Goal: Task Accomplishment & Management: Use online tool/utility

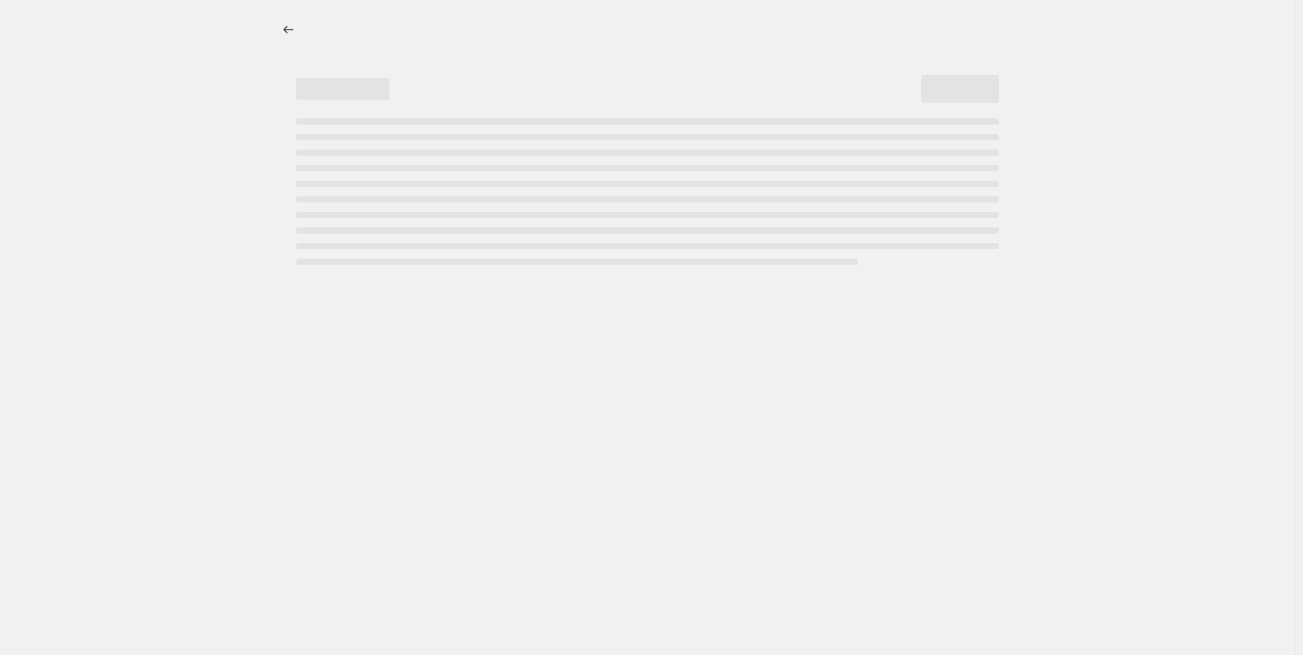
select select "percentage"
select select "no_change"
select select "vendor"
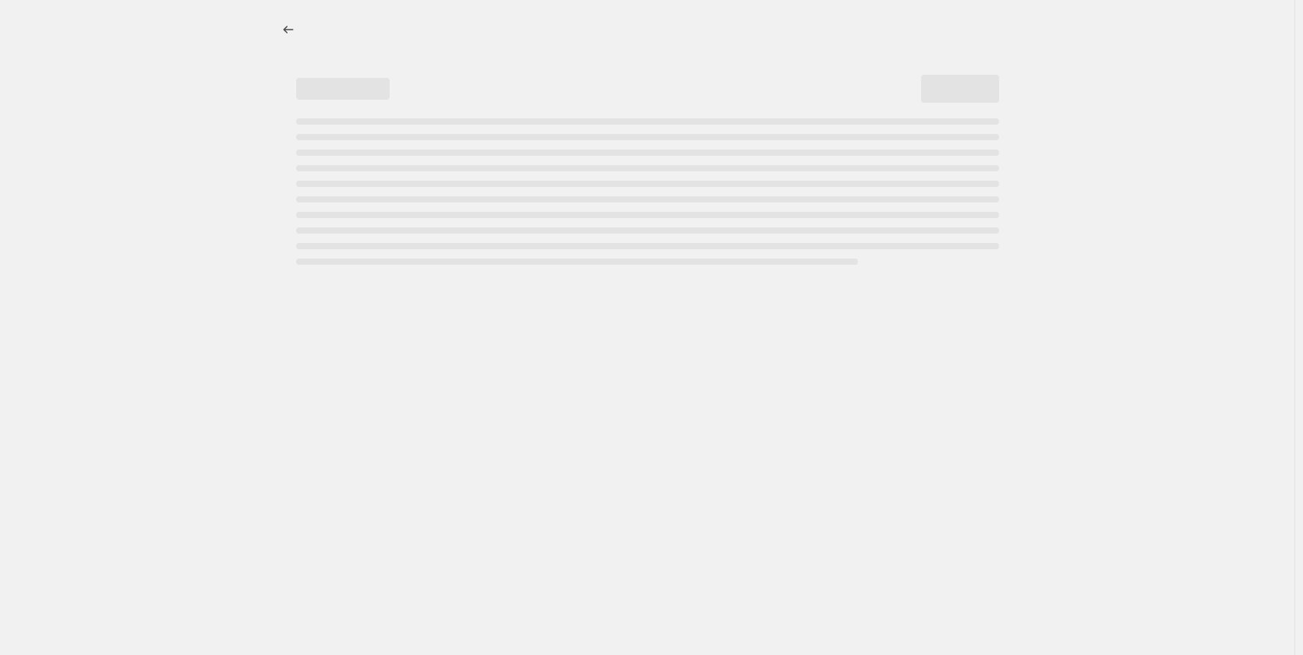
select select "vendor"
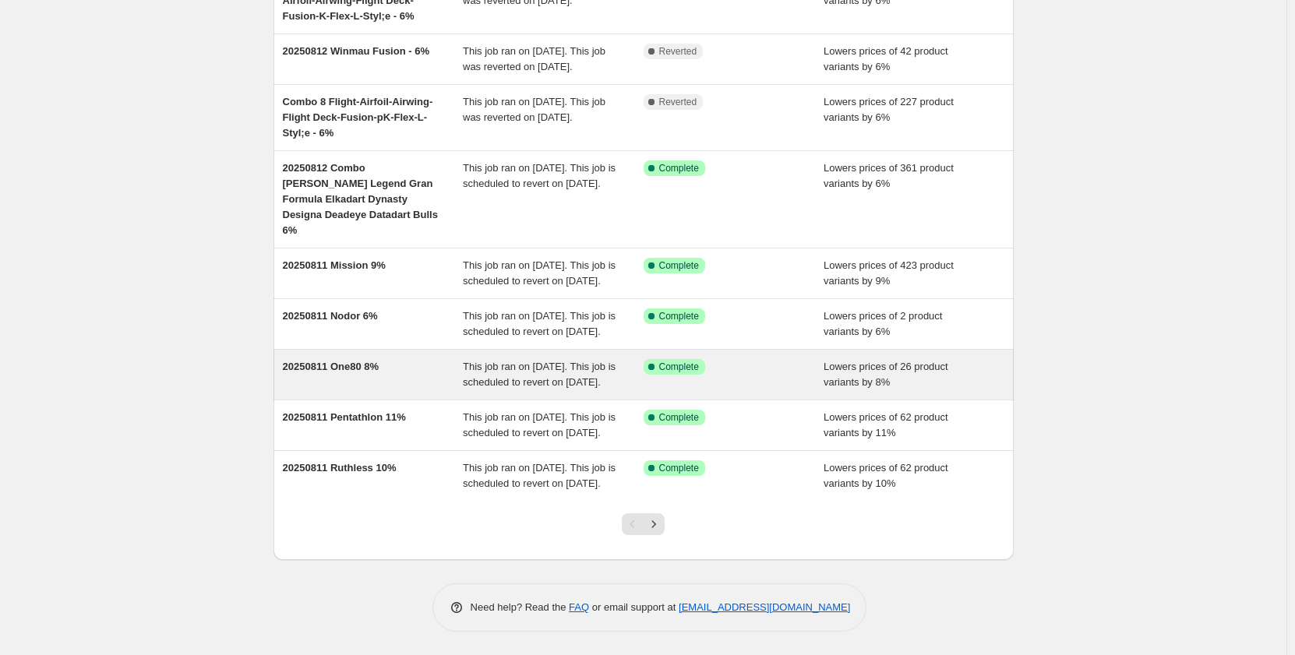
scroll to position [319, 0]
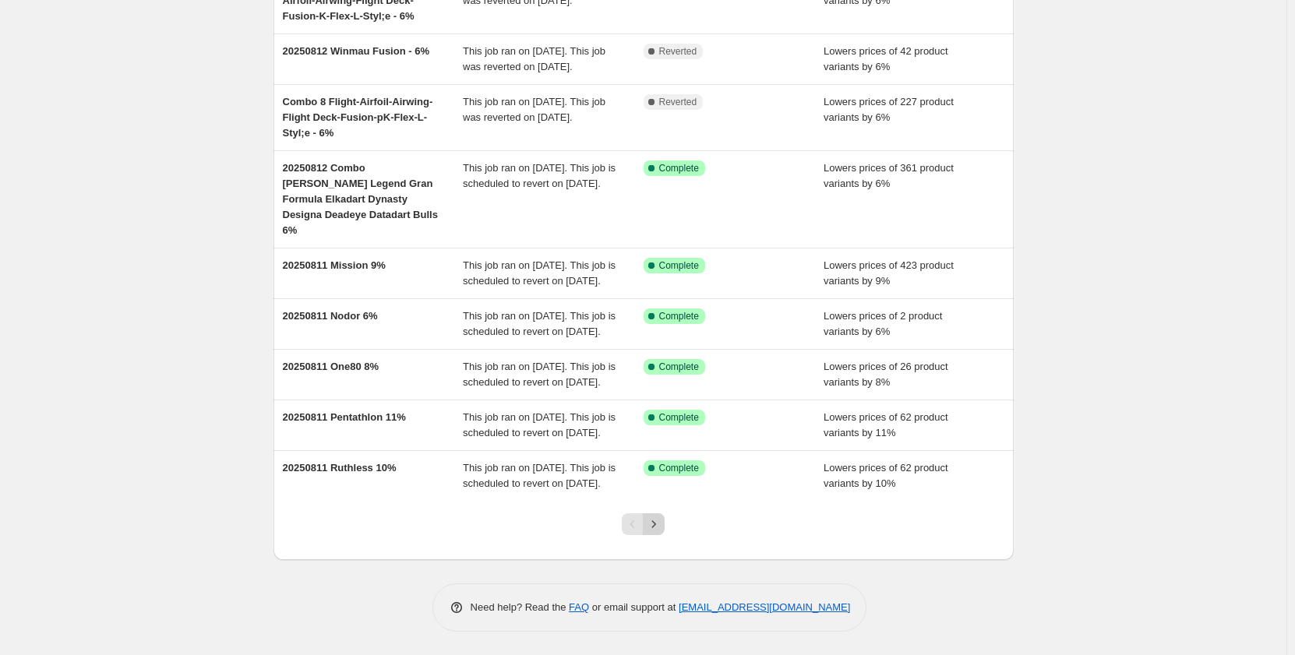
click at [658, 523] on icon "Next" at bounding box center [654, 525] width 16 height 16
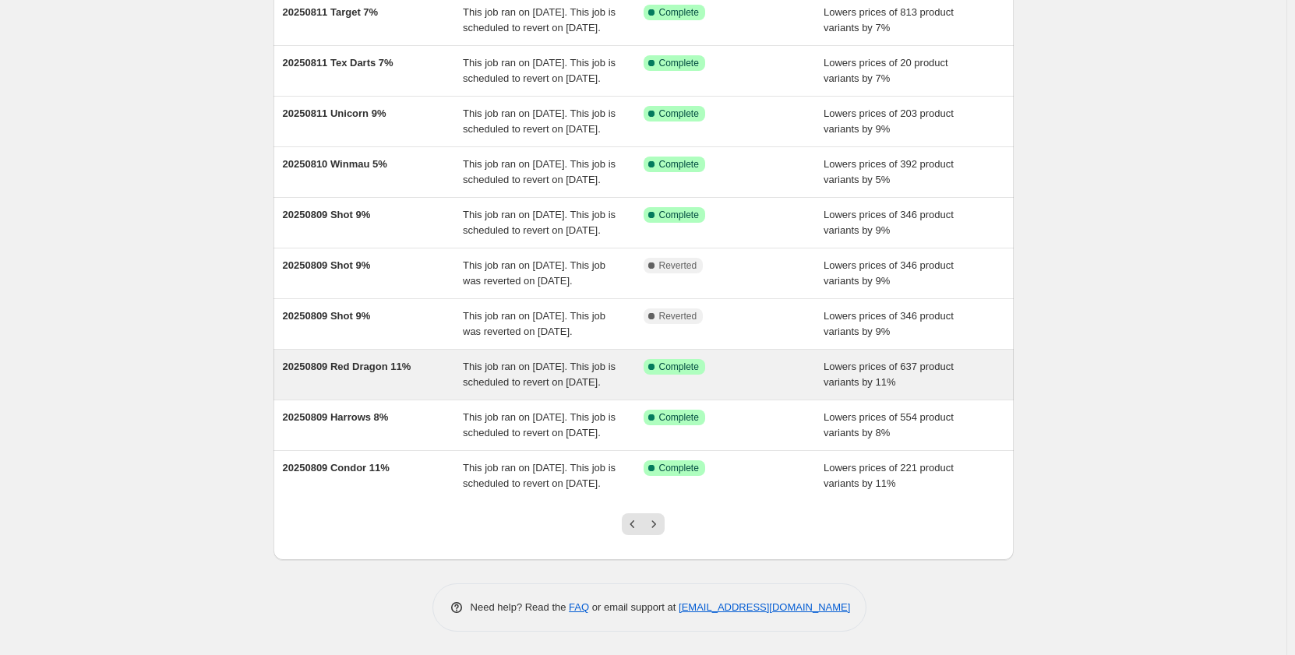
scroll to position [303, 0]
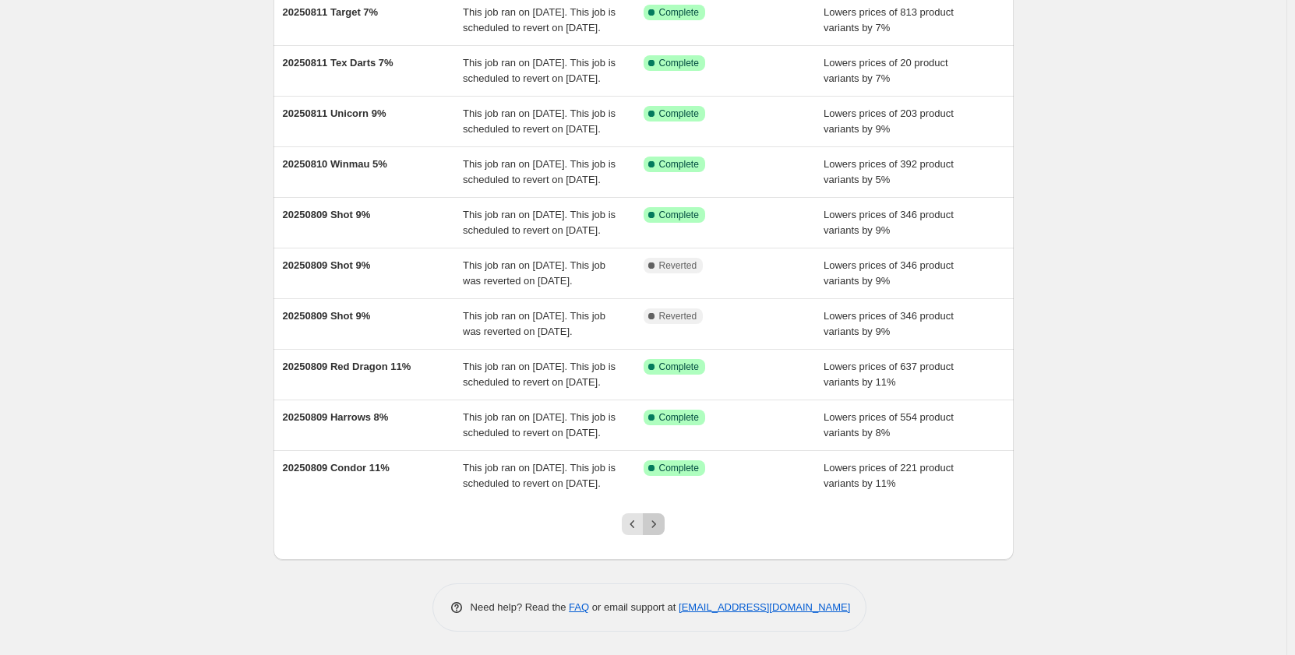
click at [654, 522] on icon "Next" at bounding box center [654, 525] width 16 height 16
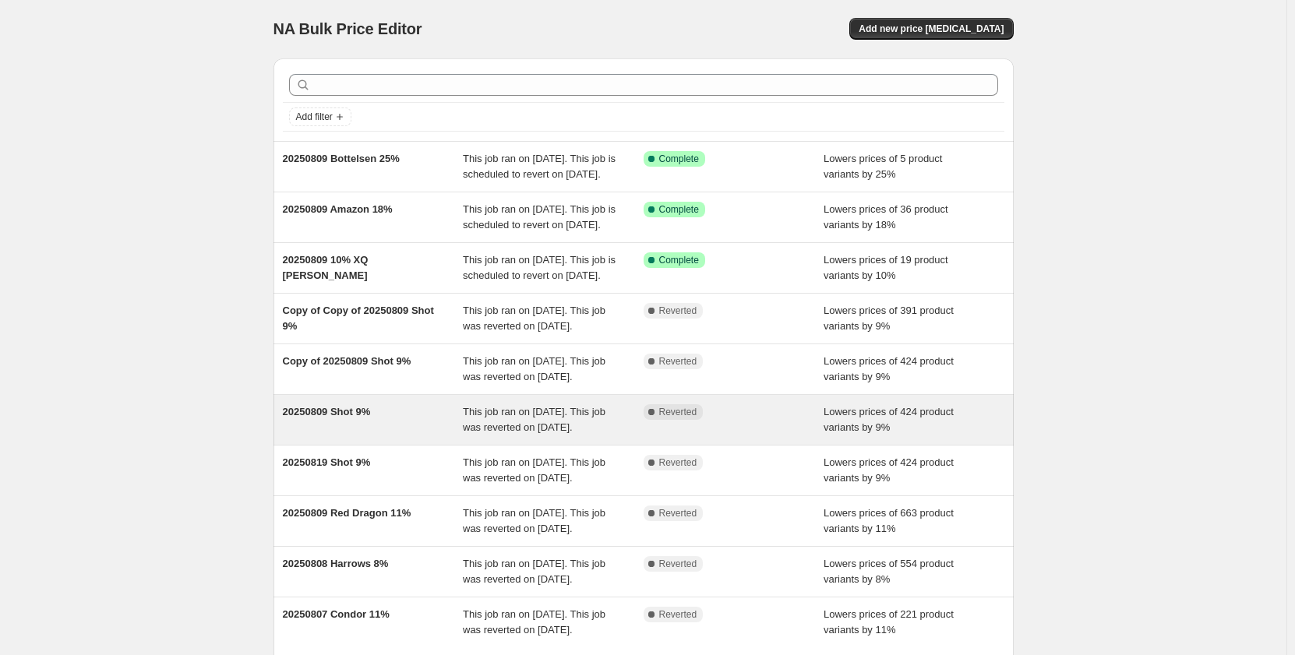
scroll to position [0, 0]
